Goal: Task Accomplishment & Management: Manage account settings

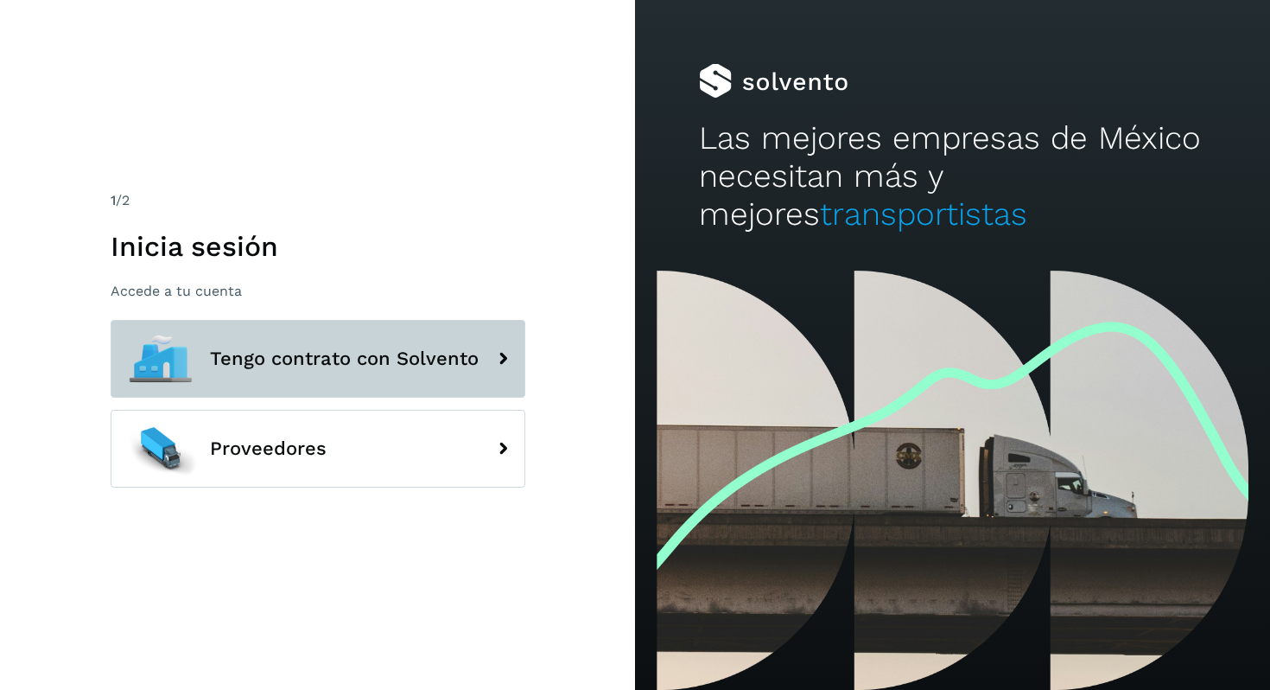
click at [360, 335] on button "Tengo contrato con Solvento" at bounding box center [318, 359] width 415 height 78
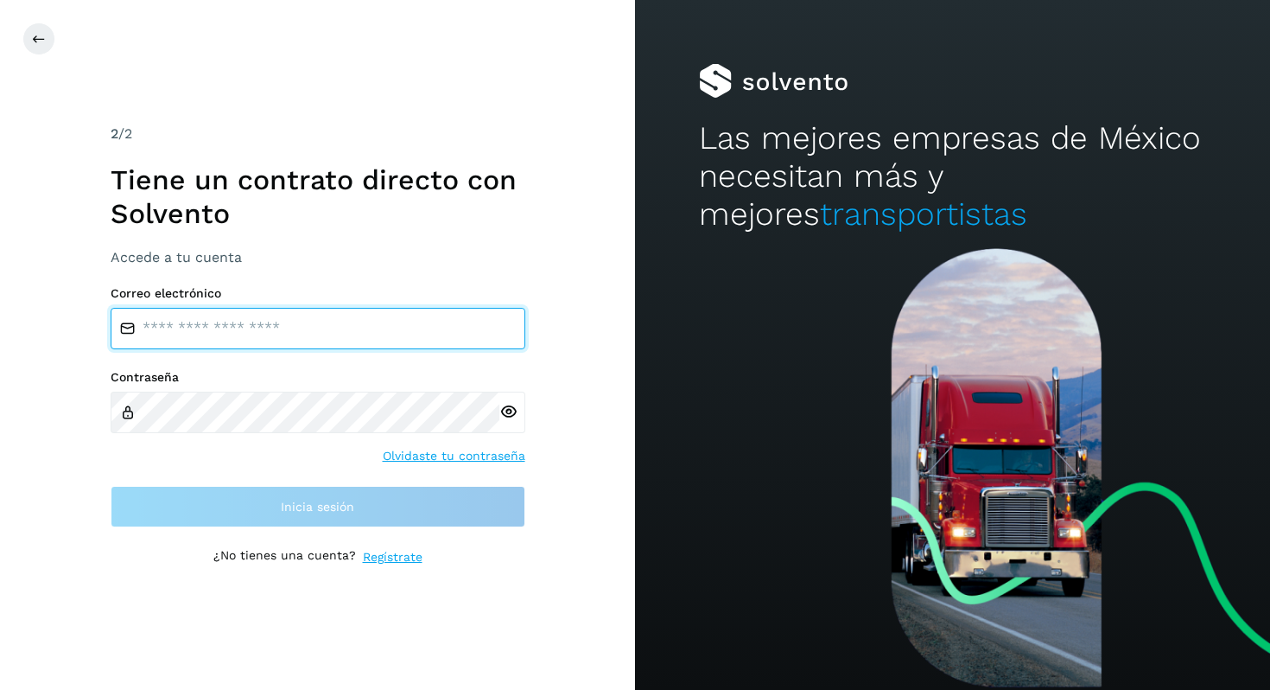
click at [277, 338] on input "email" at bounding box center [318, 328] width 415 height 41
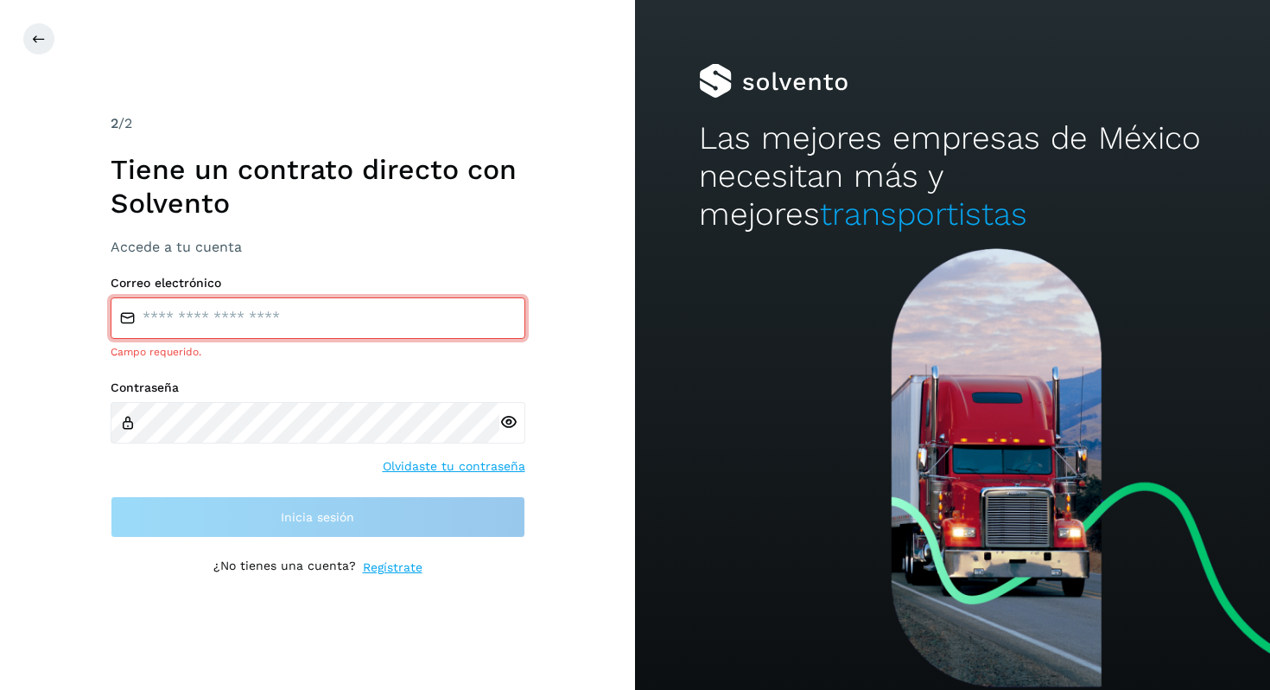
type input "**********"
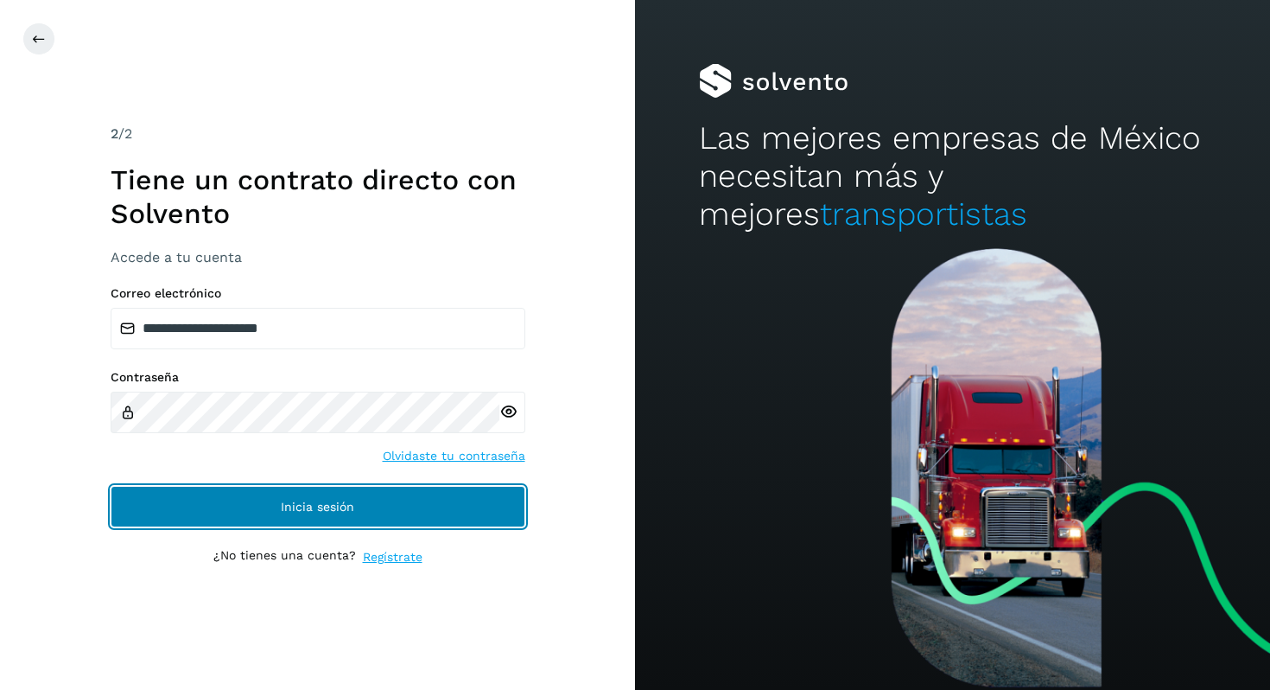
click at [305, 508] on span "Inicia sesión" at bounding box center [317, 506] width 73 height 12
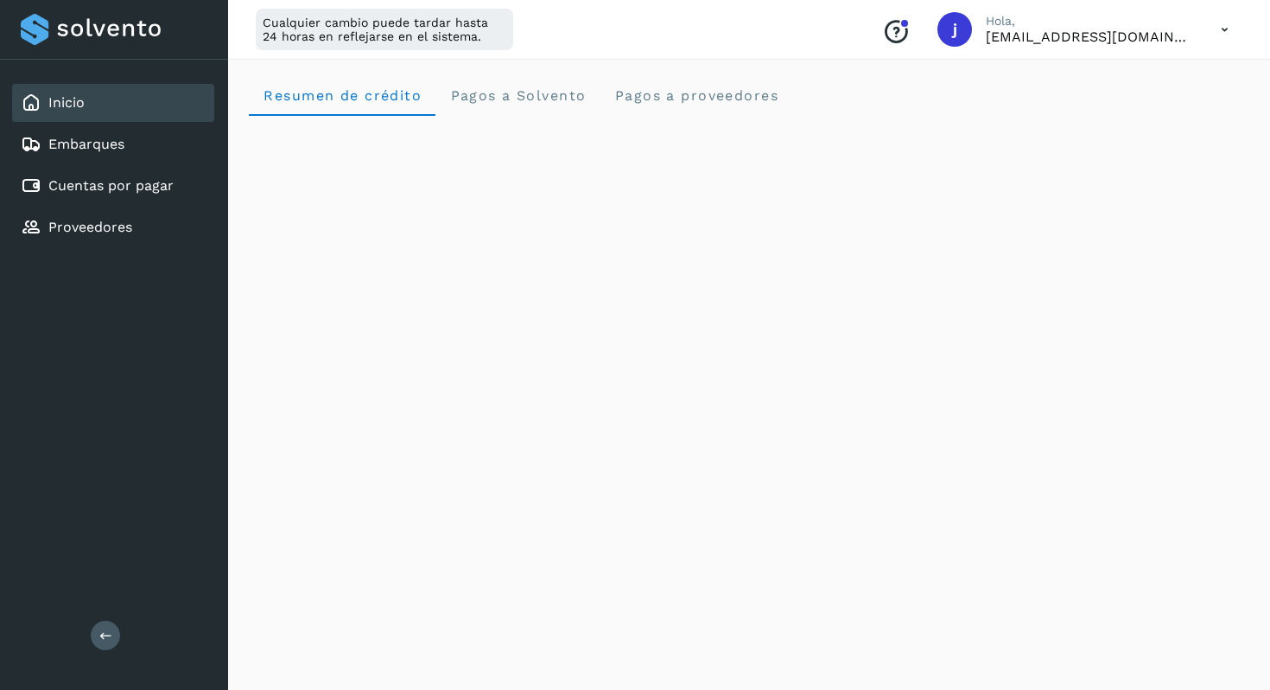
click at [1233, 25] on icon at bounding box center [1224, 29] width 35 height 35
click at [1170, 101] on div "Cerrar sesión" at bounding box center [1139, 111] width 206 height 33
